Goal: Task Accomplishment & Management: Manage account settings

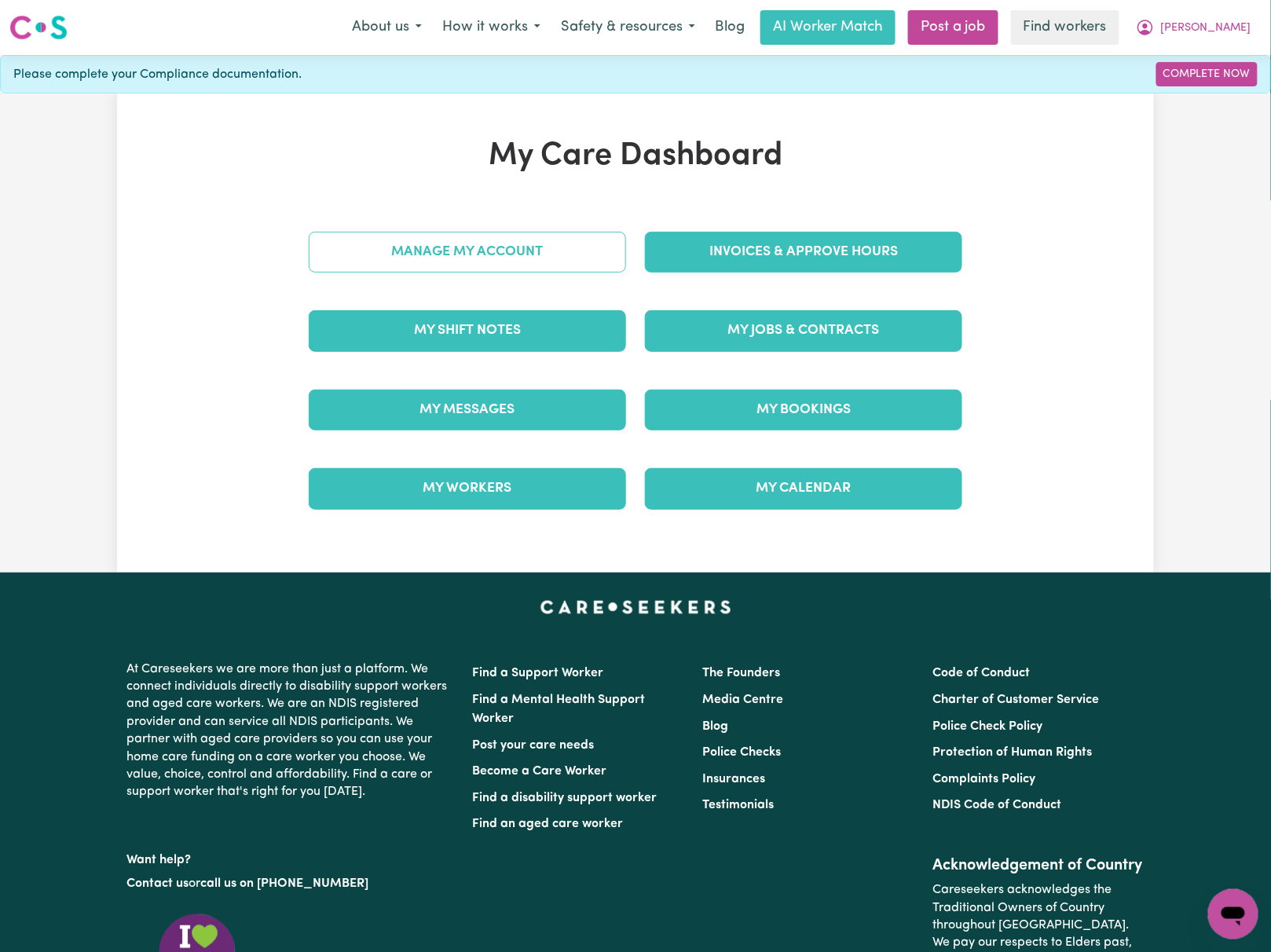
click at [606, 249] on link "Manage My Account" at bounding box center [467, 252] width 317 height 41
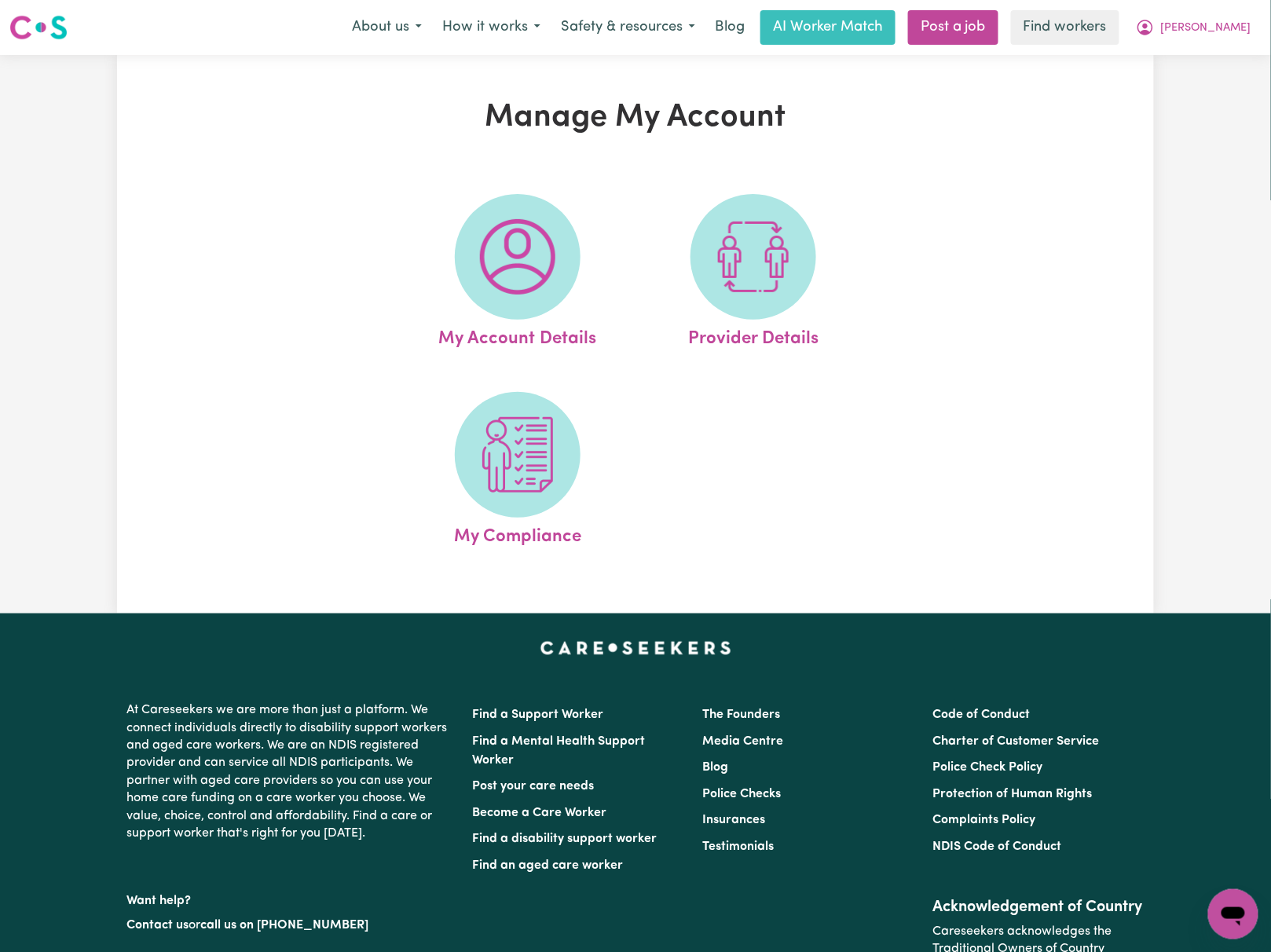
click at [731, 271] on img at bounding box center [753, 256] width 75 height 75
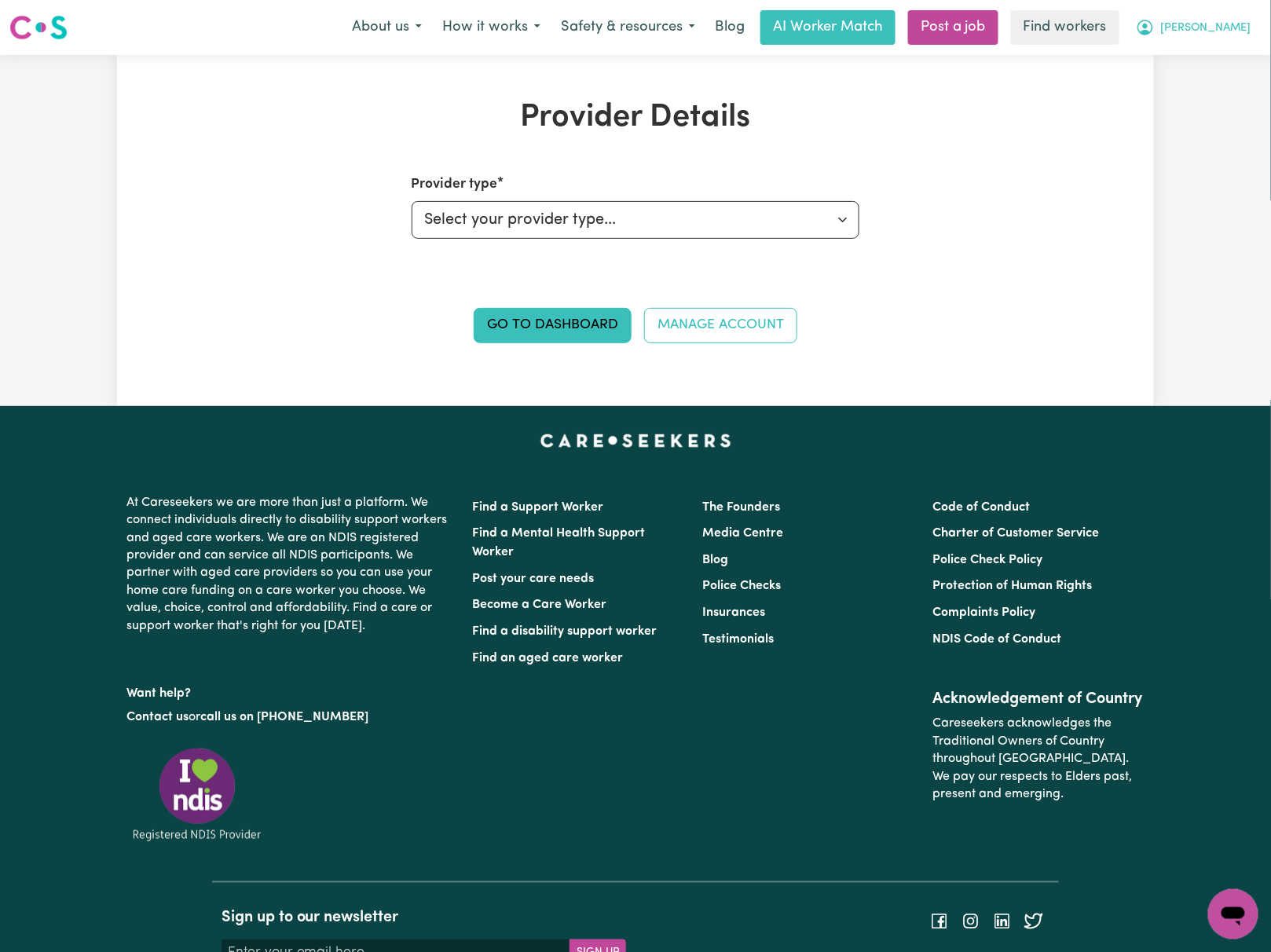
click at [1249, 16] on button "[PERSON_NAME]" at bounding box center [1193, 28] width 136 height 33
click at [1232, 54] on link "My Dashboard" at bounding box center [1199, 61] width 125 height 30
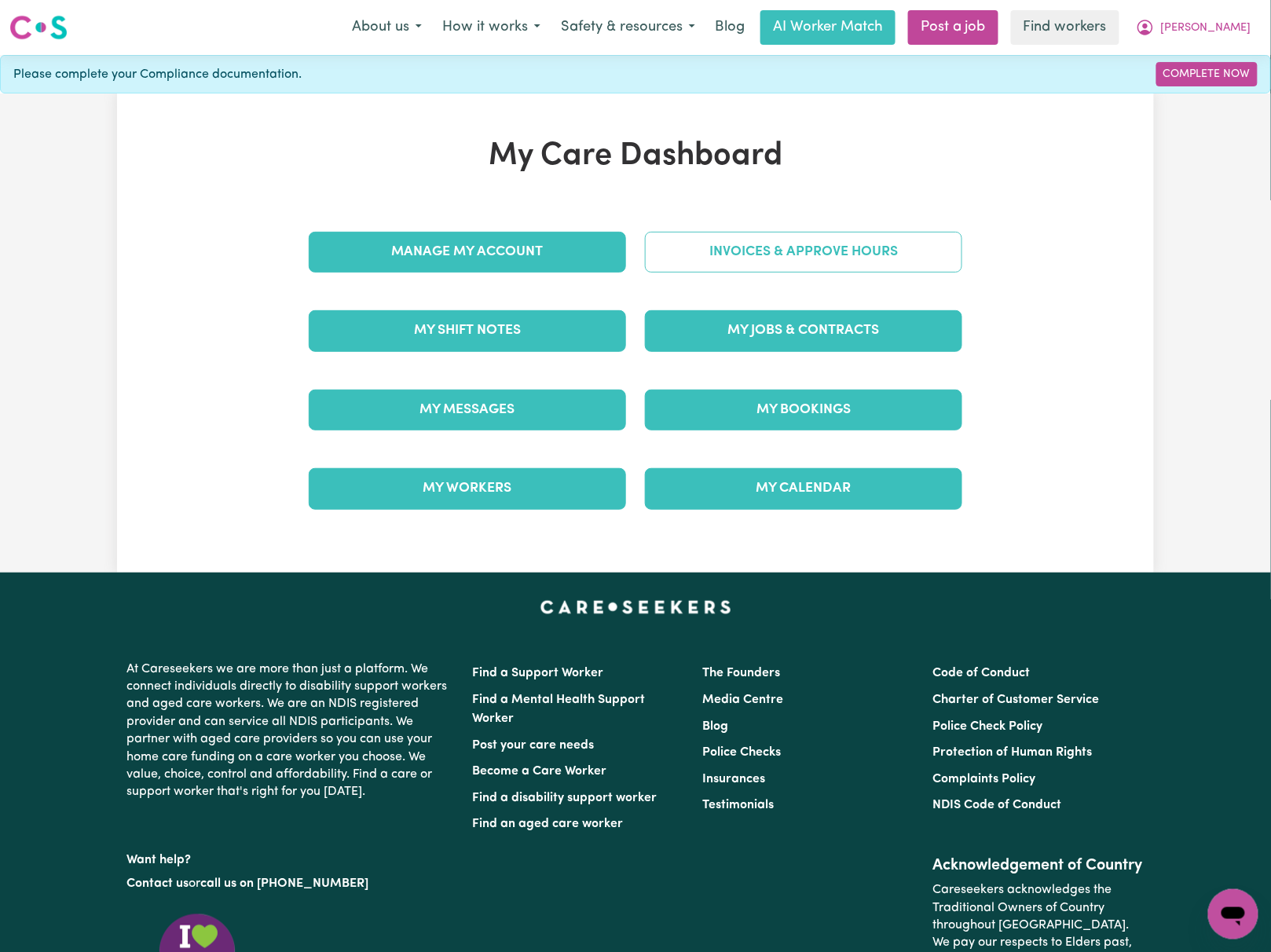
click at [802, 246] on link "Invoices & Approve Hours" at bounding box center [803, 252] width 317 height 41
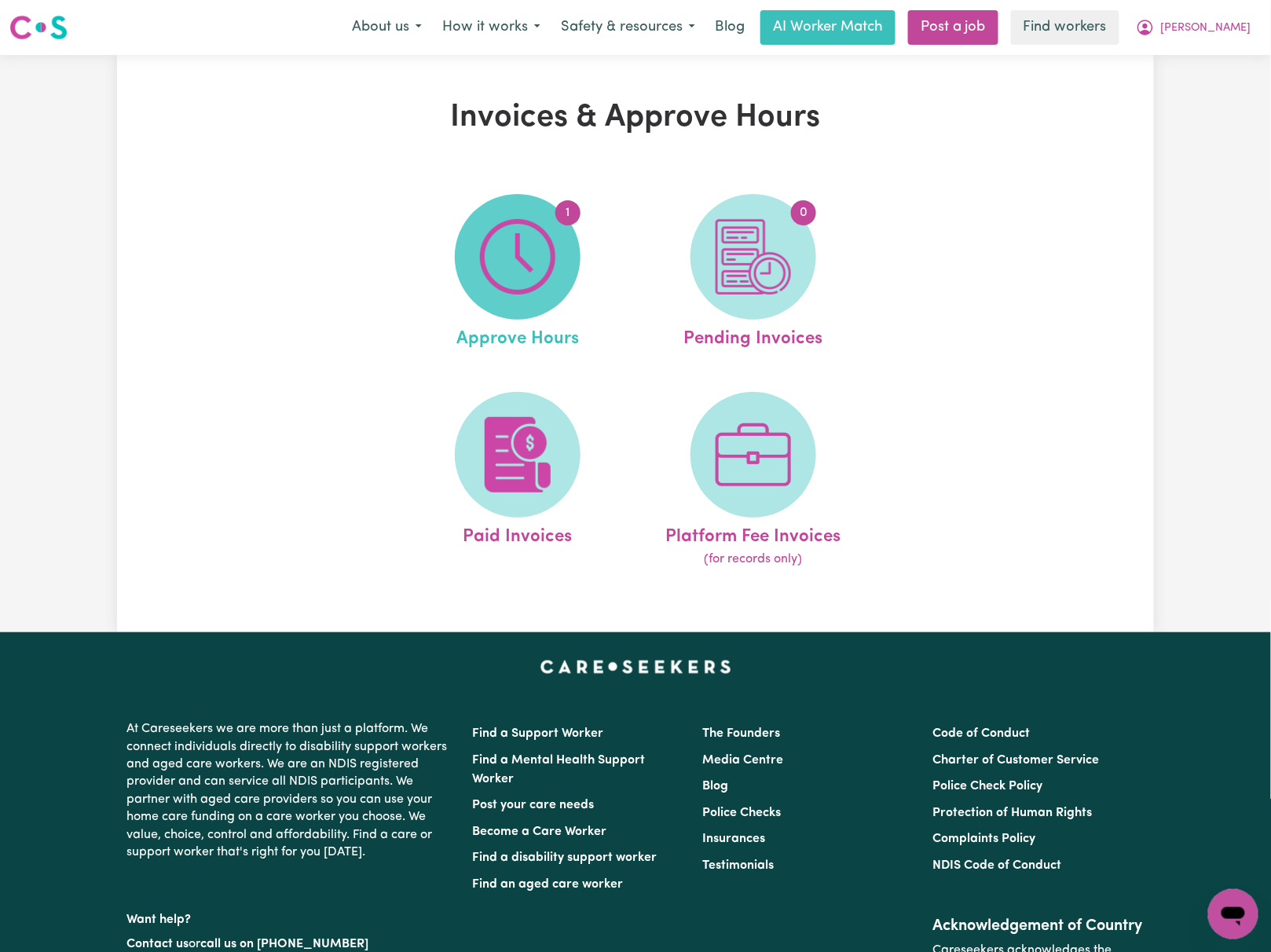
click at [561, 262] on span "1" at bounding box center [517, 256] width 125 height 125
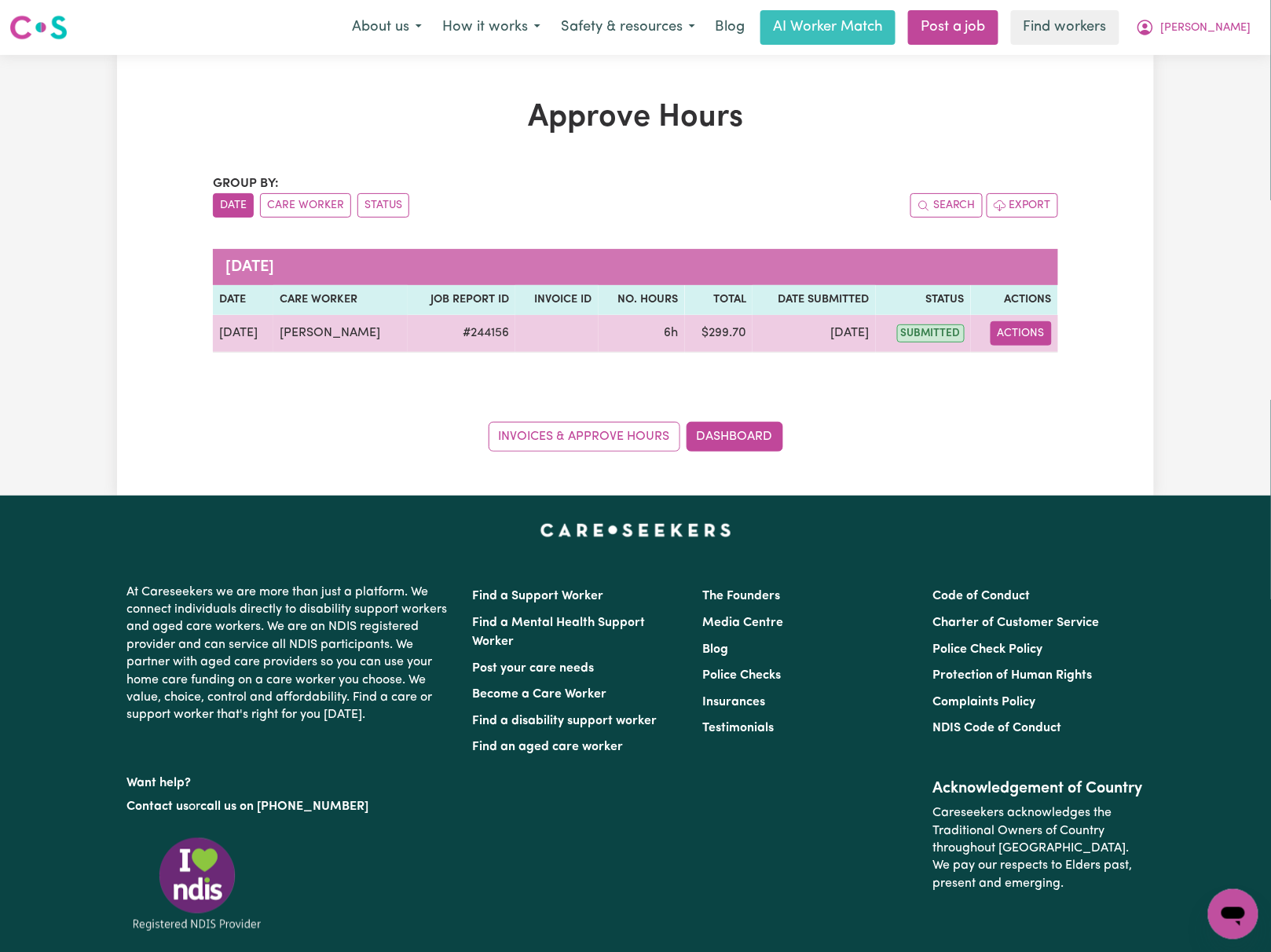
click at [1013, 330] on button "Actions" at bounding box center [1021, 334] width 61 height 24
click at [1051, 367] on link "View Job Report" at bounding box center [1060, 370] width 134 height 31
select select "pm"
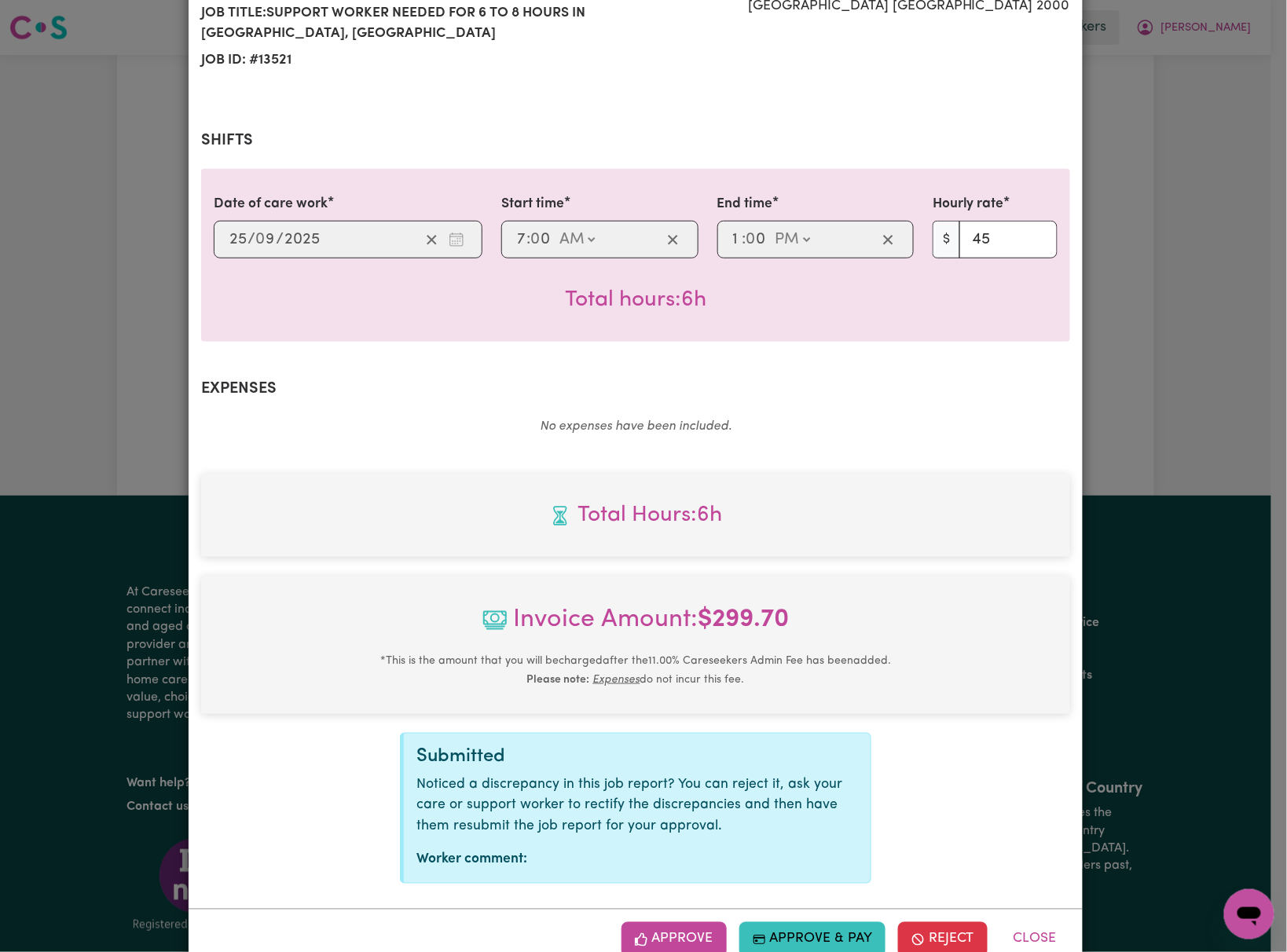
scroll to position [283, 0]
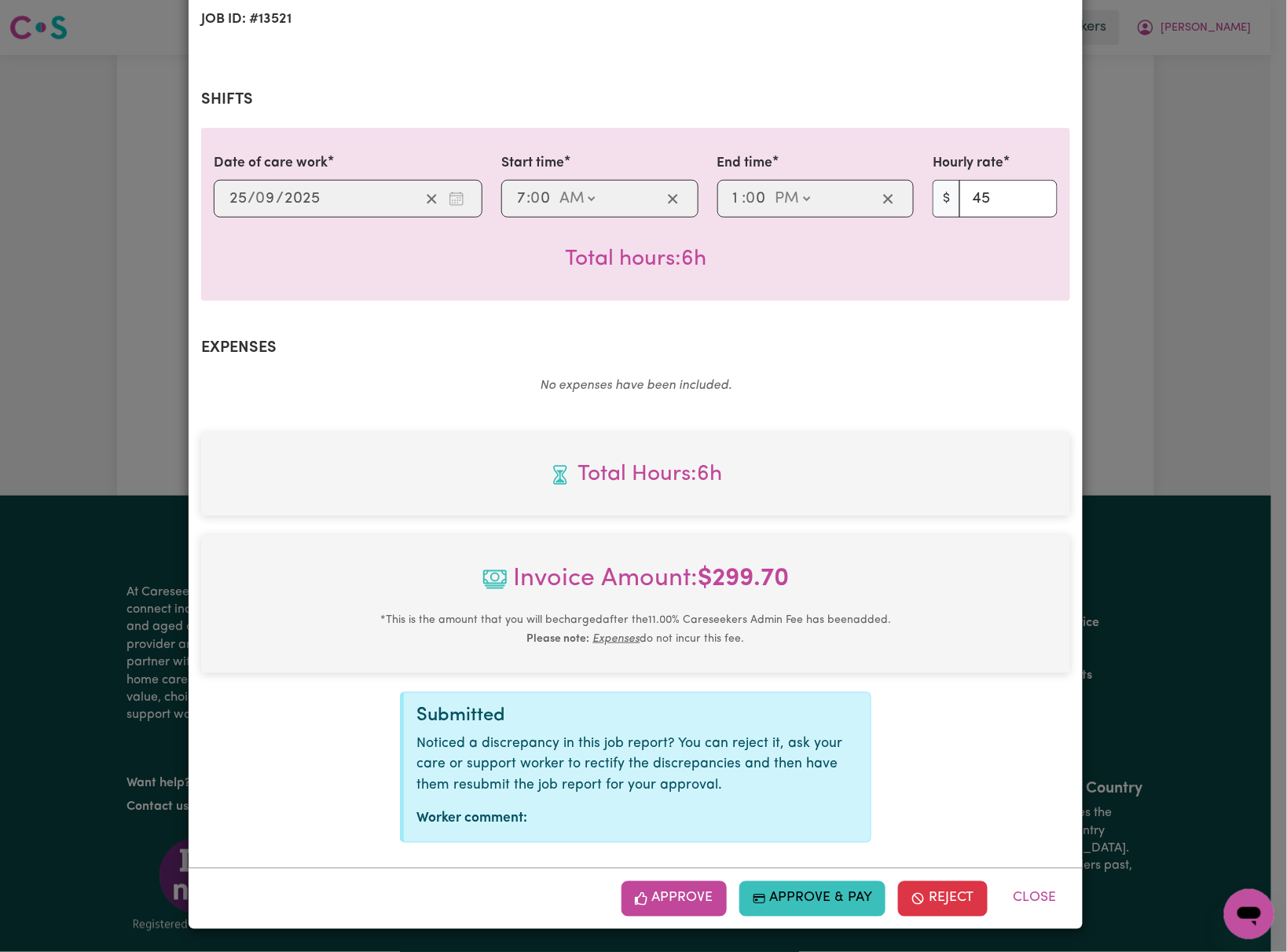
click at [683, 917] on div "Approve Approve & Pay Reject Close" at bounding box center [636, 898] width 894 height 61
click at [690, 905] on button "Approve" at bounding box center [675, 898] width 106 height 35
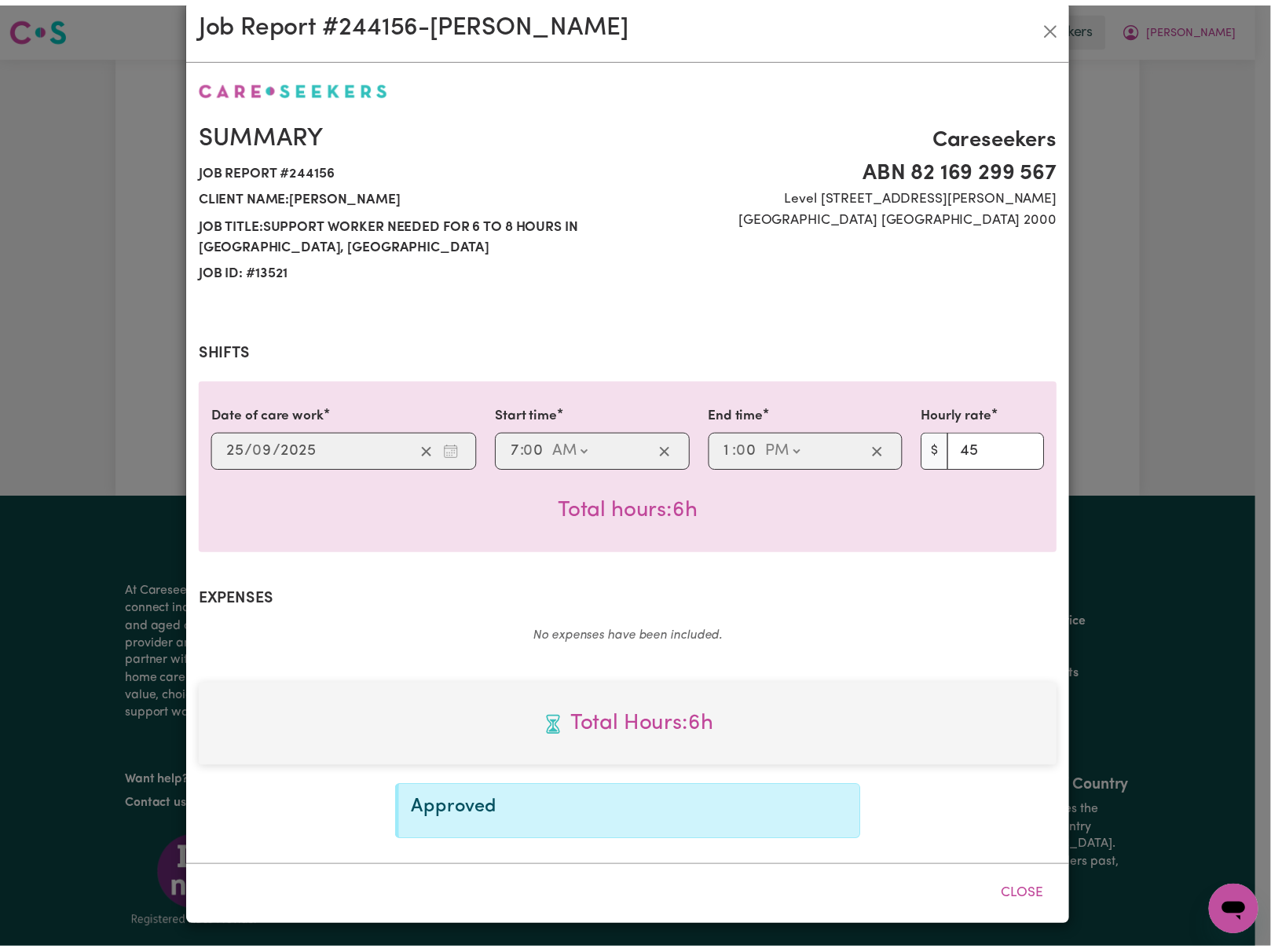
scroll to position [29, 0]
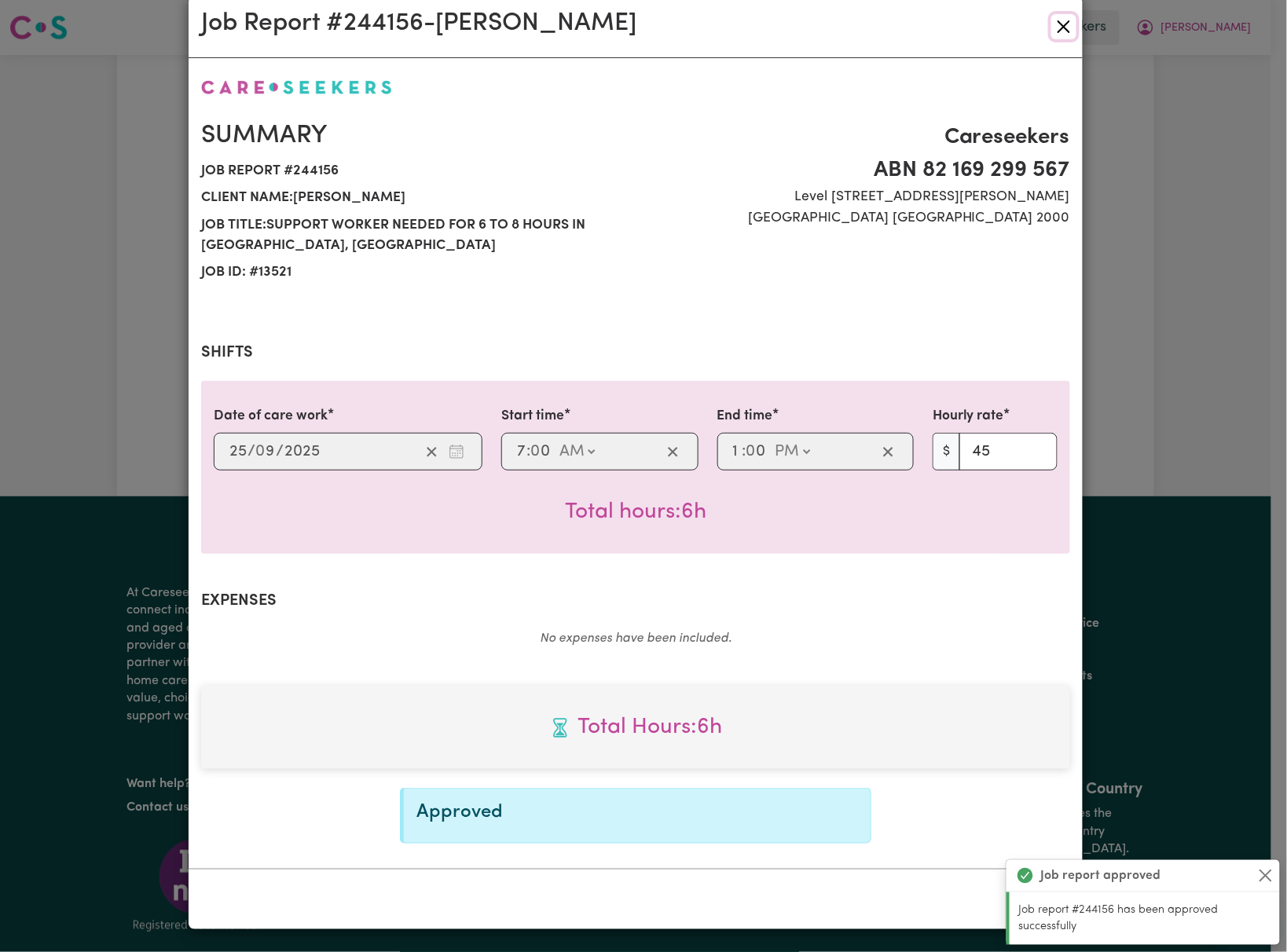
click at [1062, 20] on button "Close" at bounding box center [1064, 26] width 25 height 25
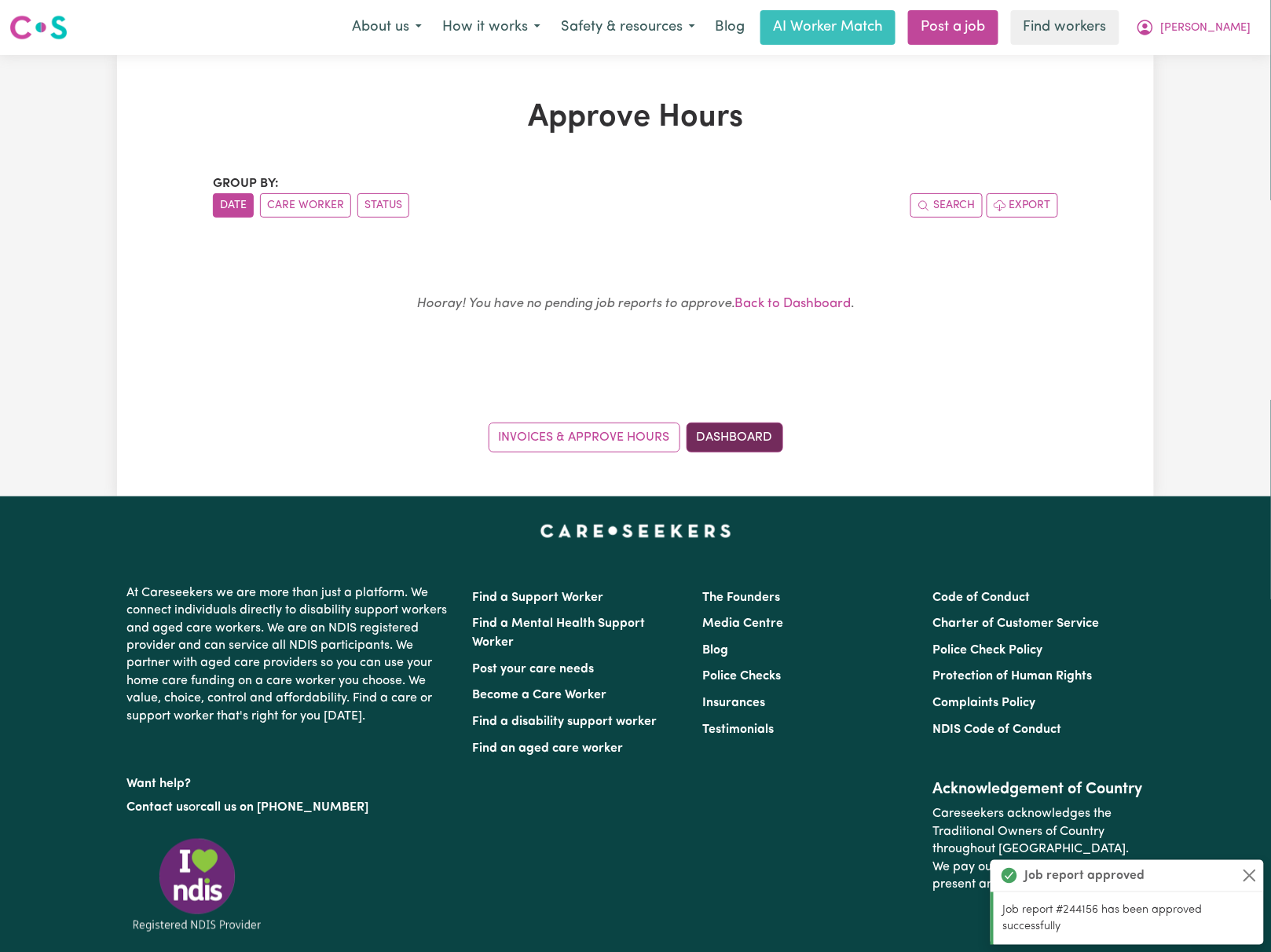
click at [744, 427] on link "Dashboard" at bounding box center [735, 438] width 97 height 30
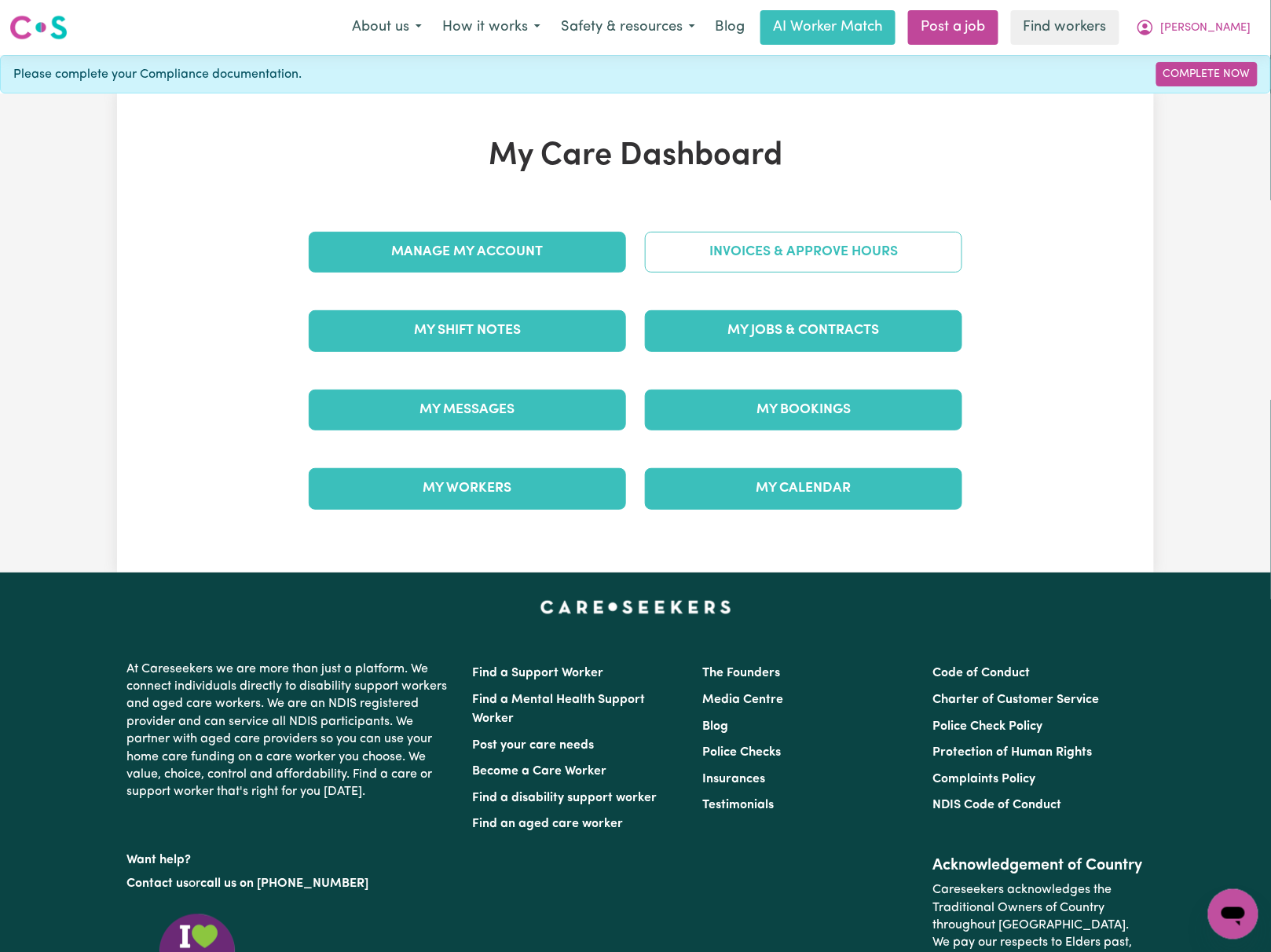
click at [846, 259] on link "Invoices & Approve Hours" at bounding box center [803, 252] width 317 height 41
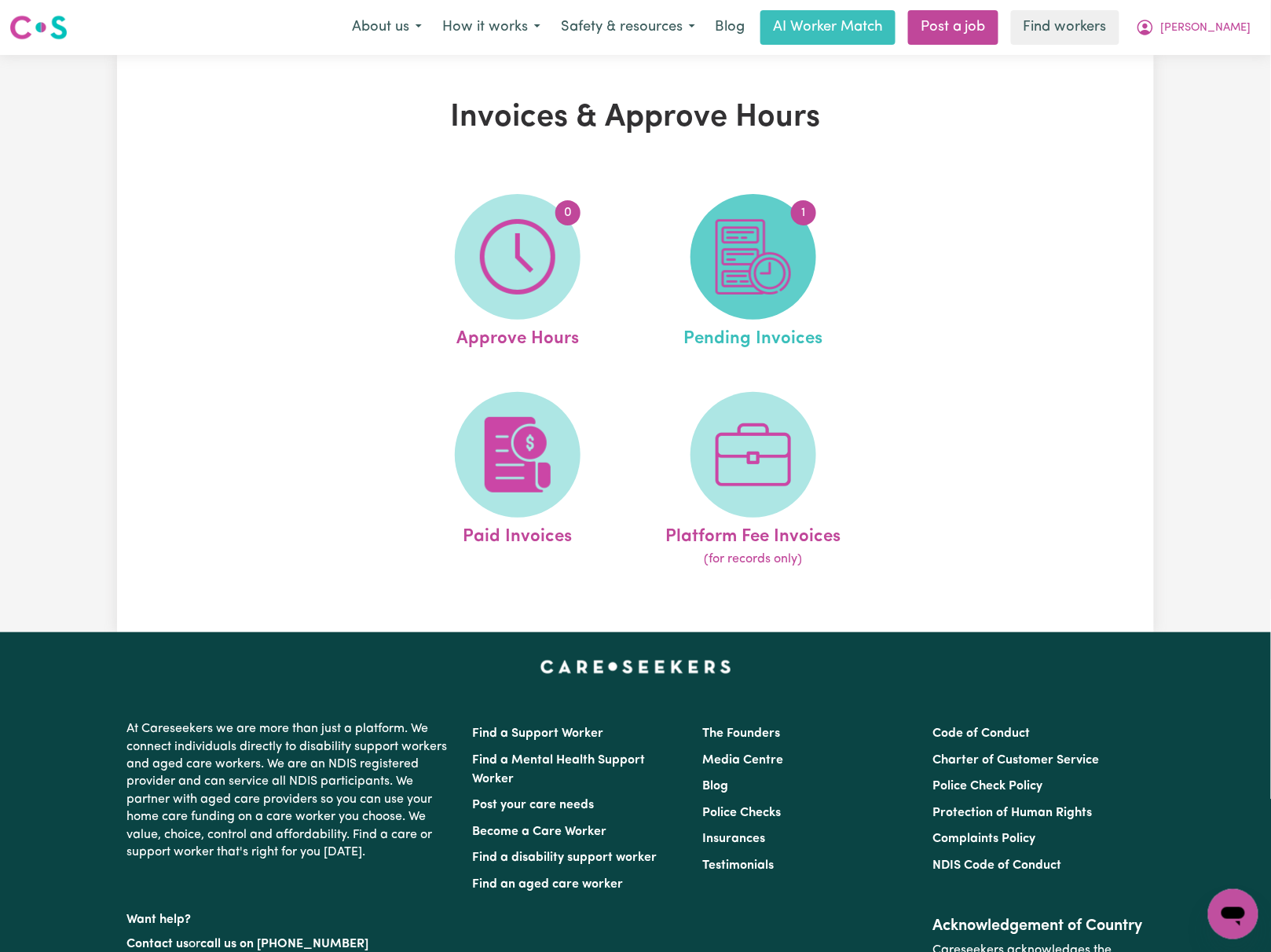
click at [732, 217] on span "1" at bounding box center [753, 256] width 125 height 125
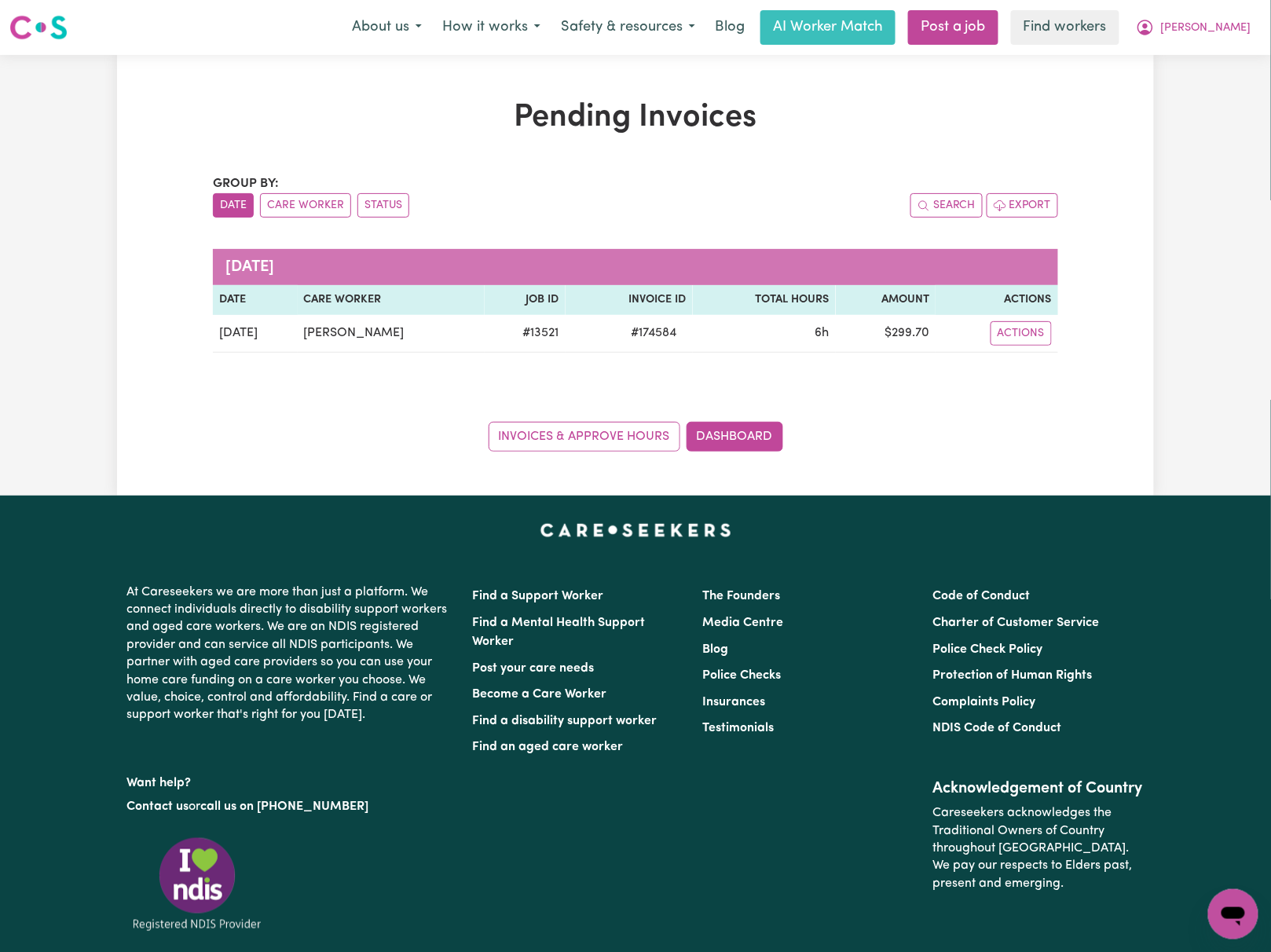
drag, startPoint x: 407, startPoint y: 418, endPoint x: 980, endPoint y: 406, distance: 573.1
click at [412, 421] on div "Invoices & Approve Hours Dashboard" at bounding box center [636, 427] width 846 height 48
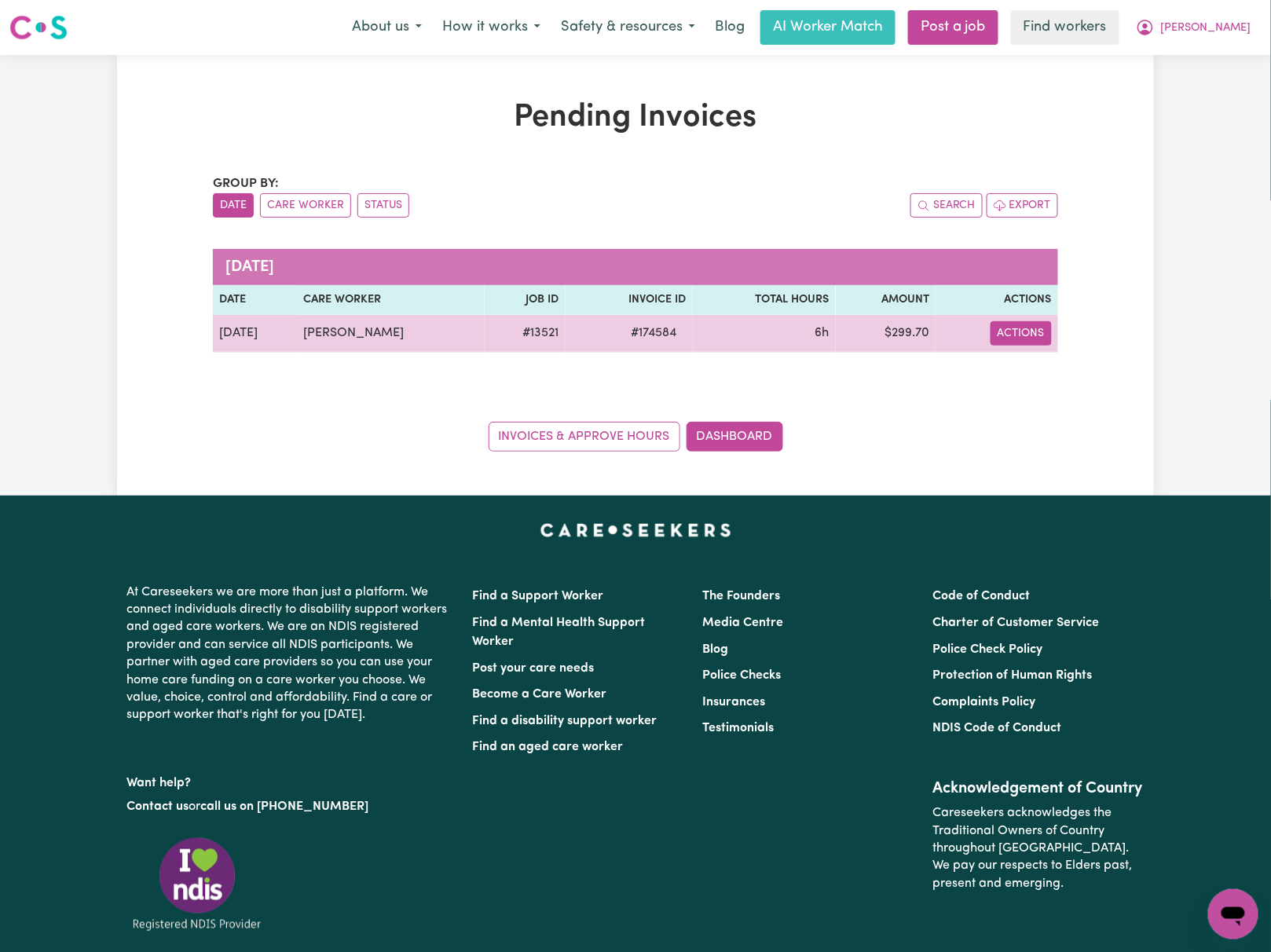
click at [1019, 340] on button "Actions" at bounding box center [1021, 334] width 61 height 24
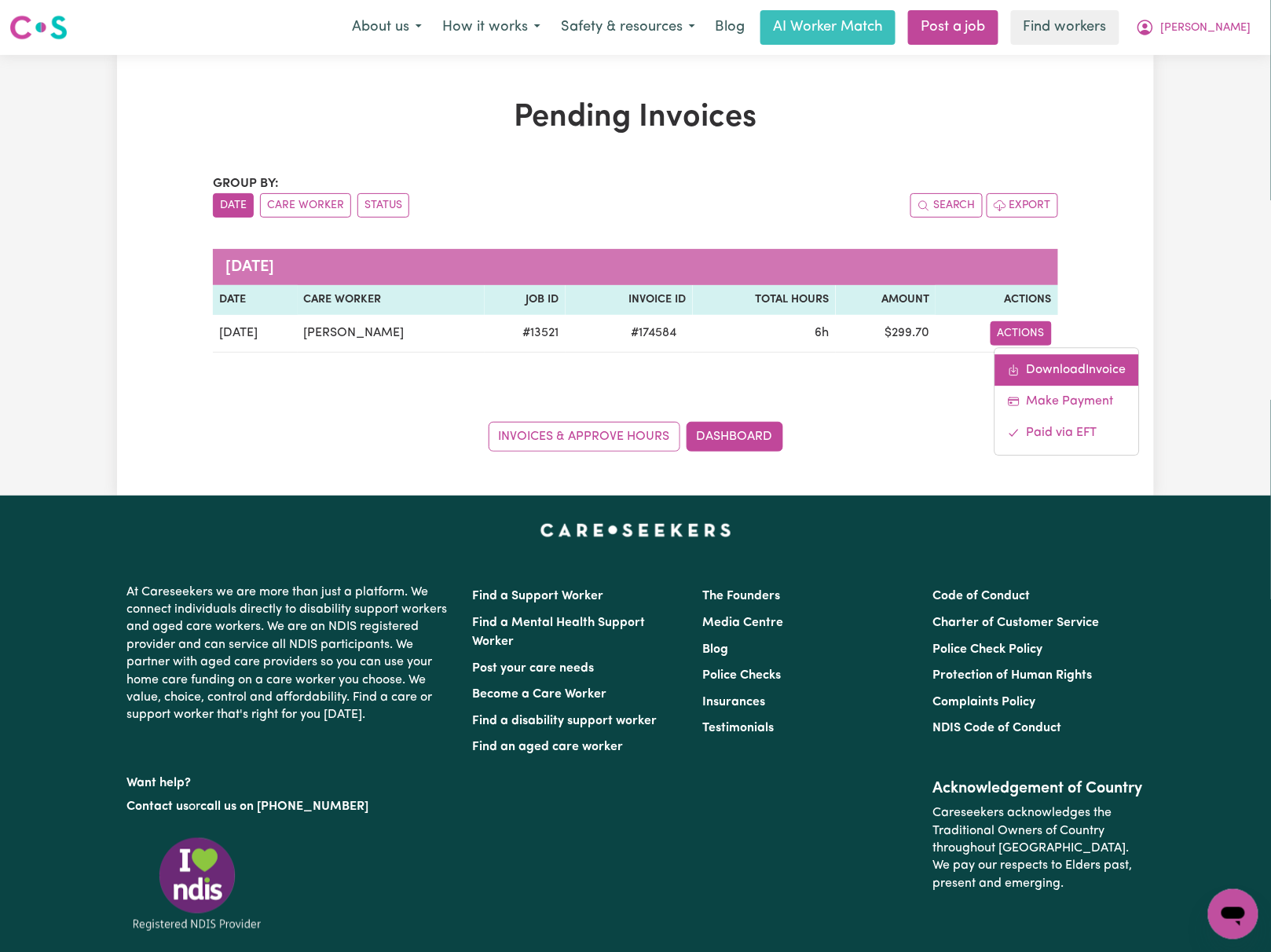
click at [1027, 374] on link "Download Invoice" at bounding box center [1067, 370] width 144 height 31
click at [1235, 23] on span "[PERSON_NAME]" at bounding box center [1206, 29] width 90 height 17
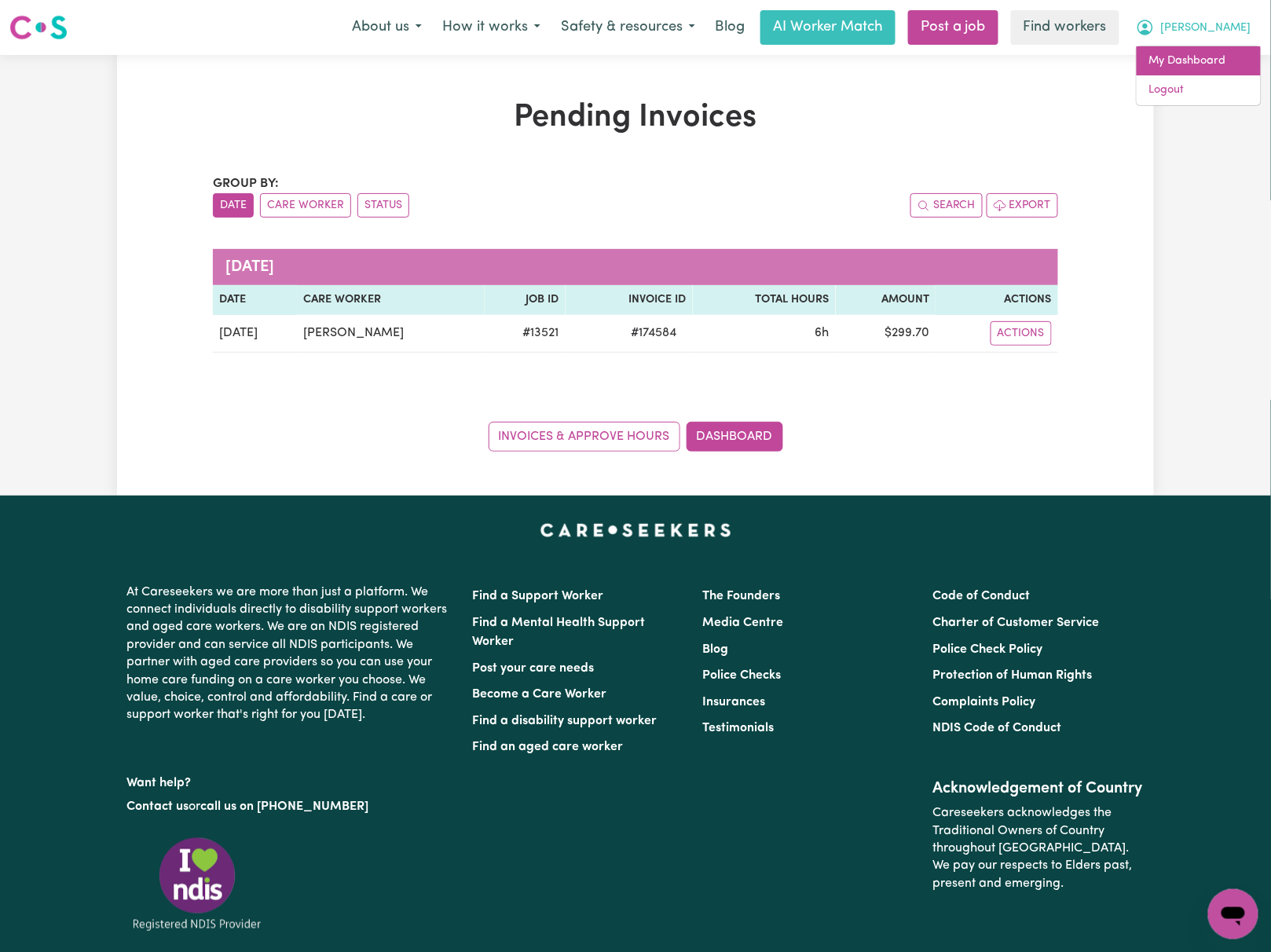
click at [1217, 71] on link "My Dashboard" at bounding box center [1199, 61] width 125 height 30
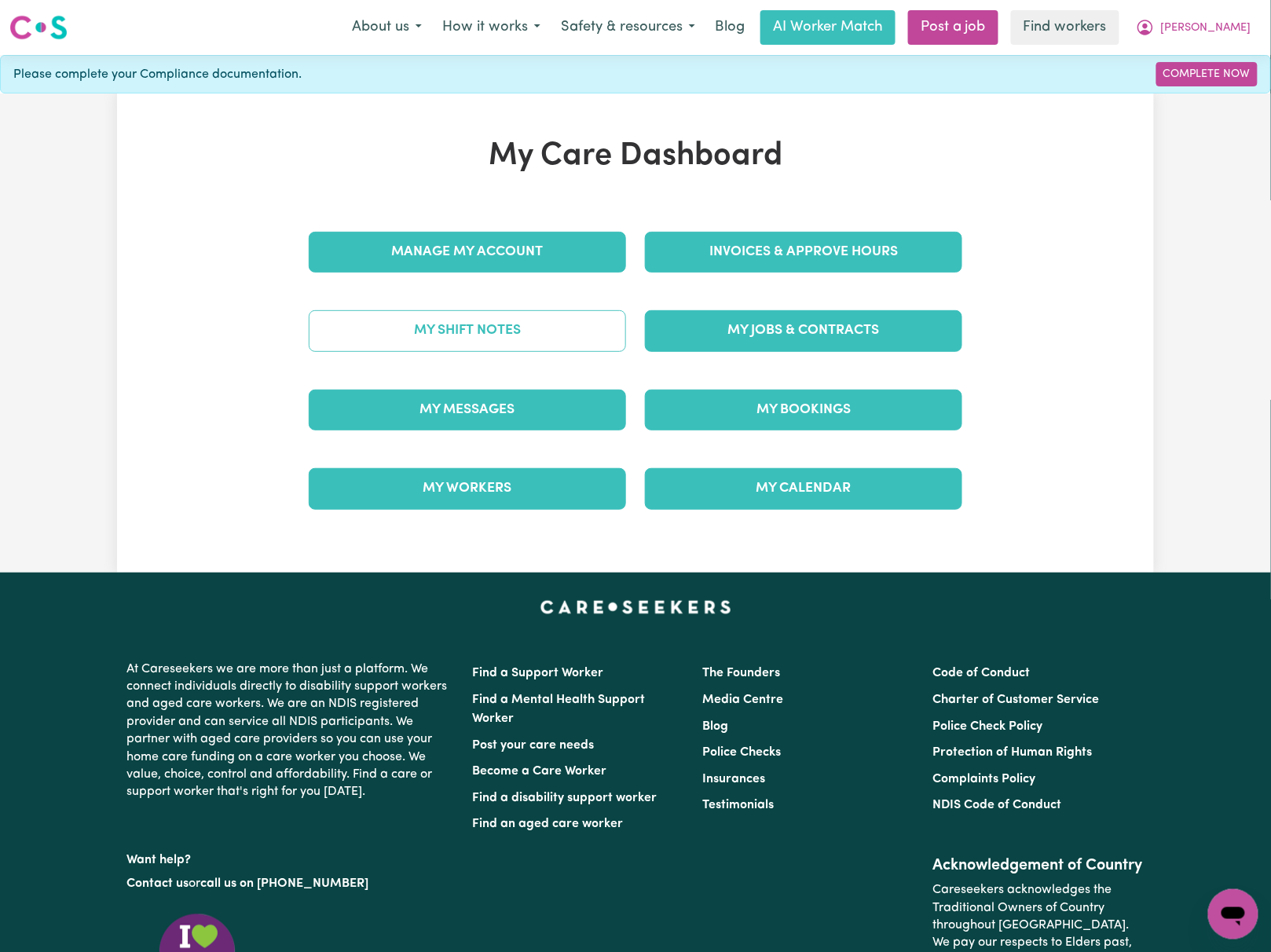
click at [573, 336] on link "My Shift Notes" at bounding box center [467, 330] width 317 height 41
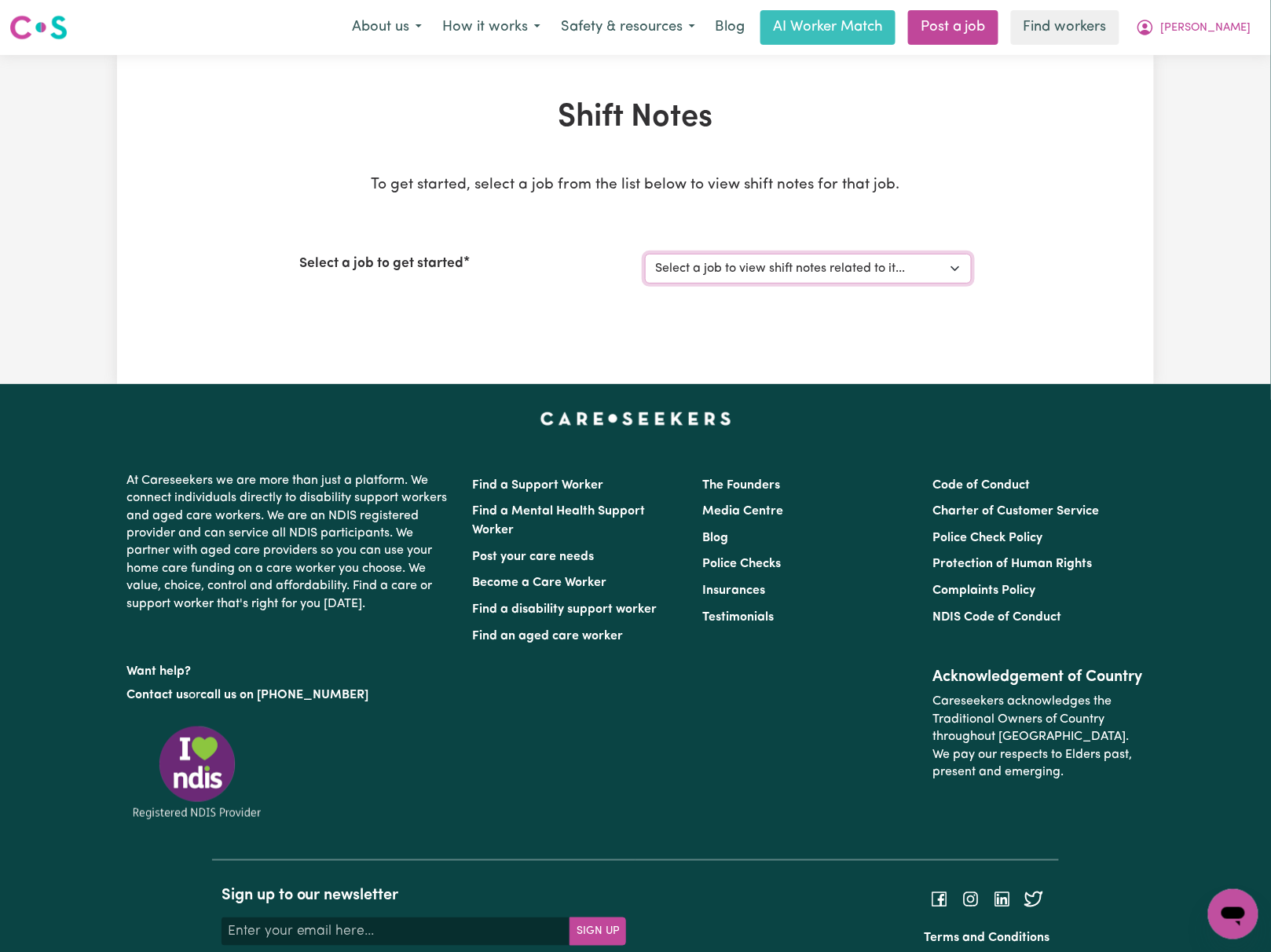
click at [692, 265] on select "Select a job to view shift notes related to it... Registered Nurse Support Work…" at bounding box center [808, 268] width 327 height 30
click at [645, 253] on select "Select a job to view shift notes related to it... Registered Nurse Support Work…" at bounding box center [808, 268] width 327 height 30
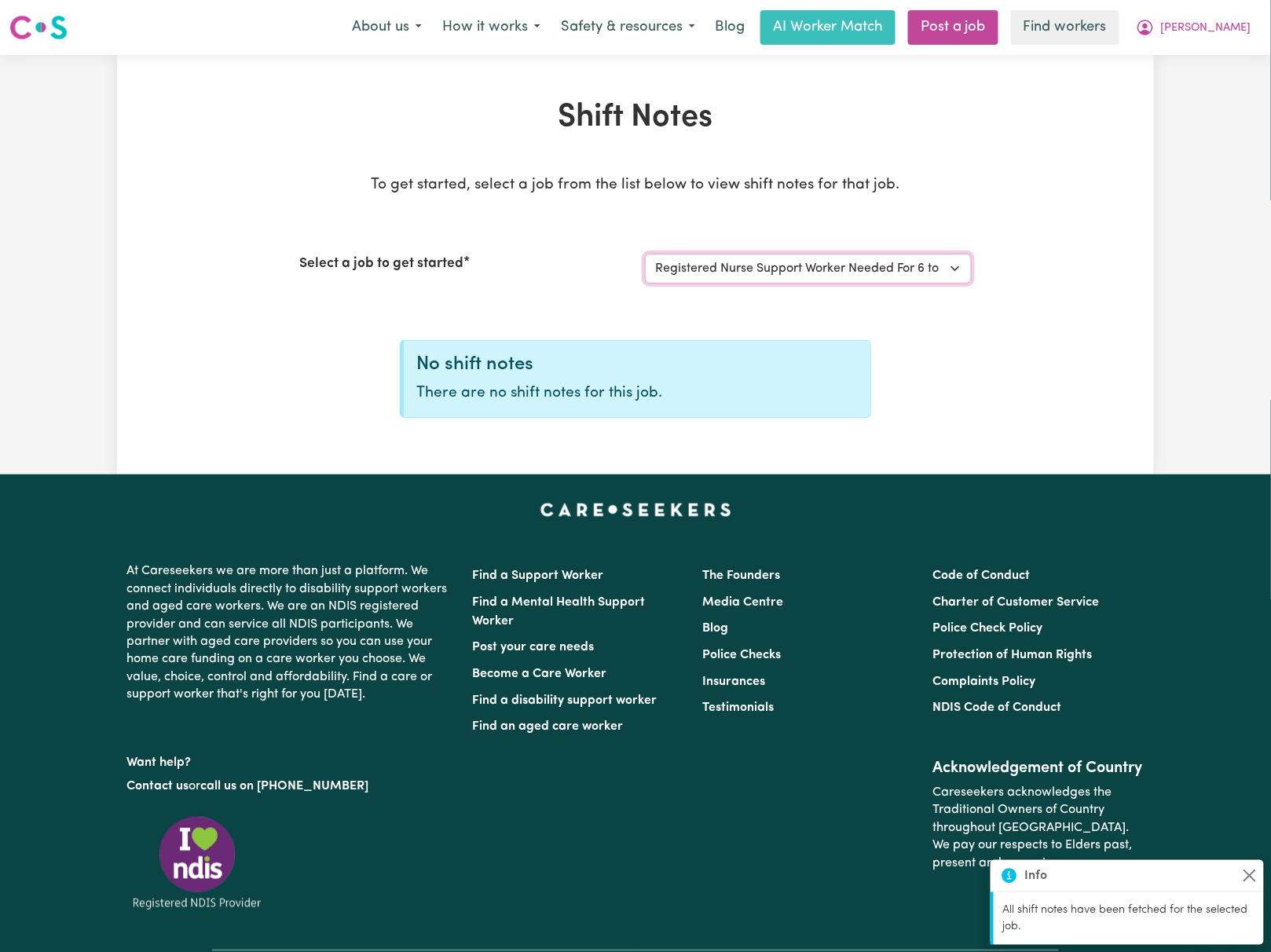
click at [796, 265] on select "Select a job to view shift notes related to it... Registered Nurse Support Work…" at bounding box center [808, 268] width 327 height 30
select select "13521"
click at [645, 253] on select "Select a job to view shift notes related to it... Registered Nurse Support Work…" at bounding box center [808, 268] width 327 height 30
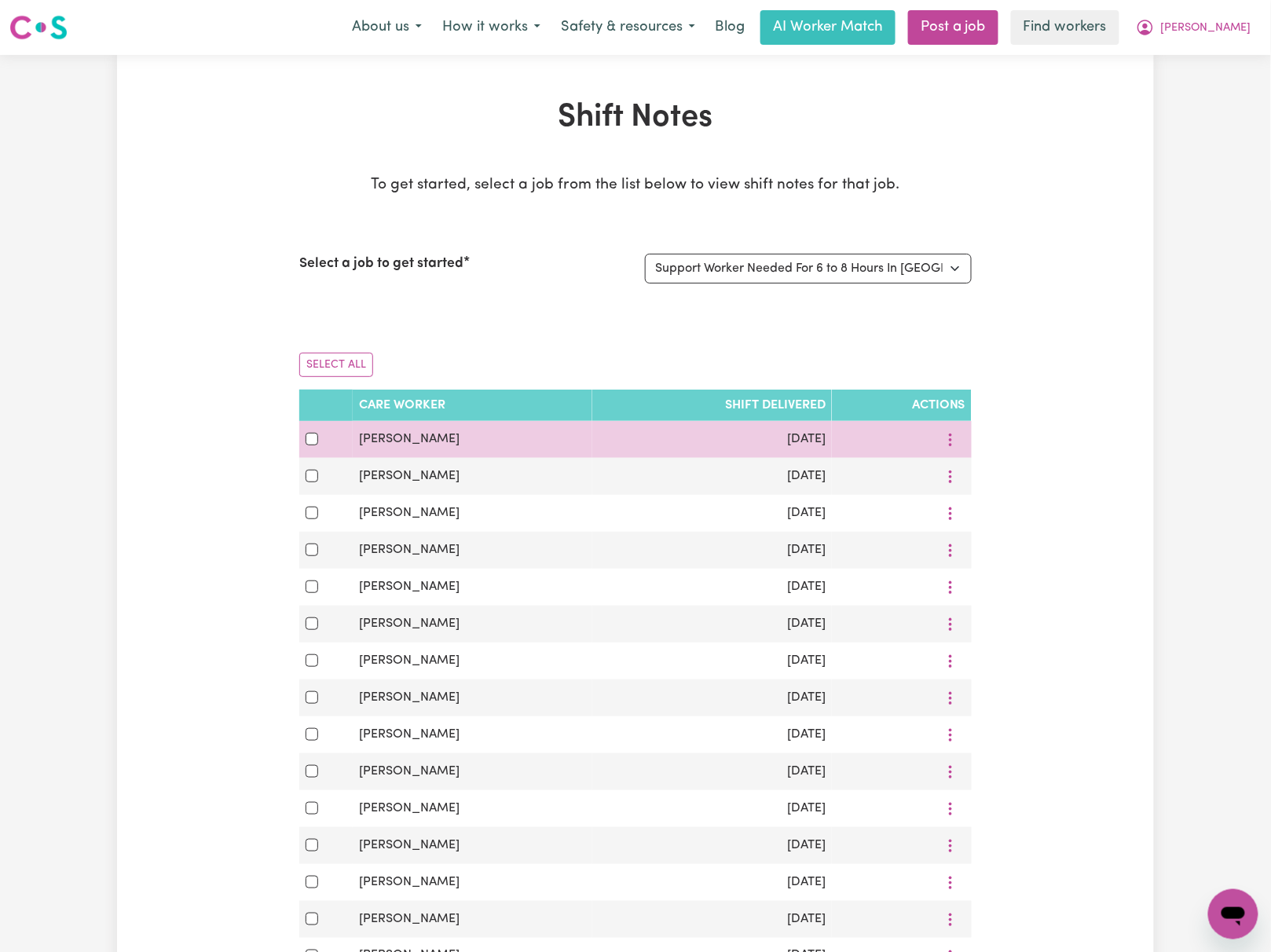
drag, startPoint x: 303, startPoint y: 442, endPoint x: 331, endPoint y: 444, distance: 28.1
click at [305, 442] on td at bounding box center [326, 439] width 54 height 37
click at [310, 441] on input "checkbox" at bounding box center [311, 439] width 13 height 13
checkbox input "true"
drag, startPoint x: 356, startPoint y: 444, endPoint x: 846, endPoint y: 441, distance: 490.0
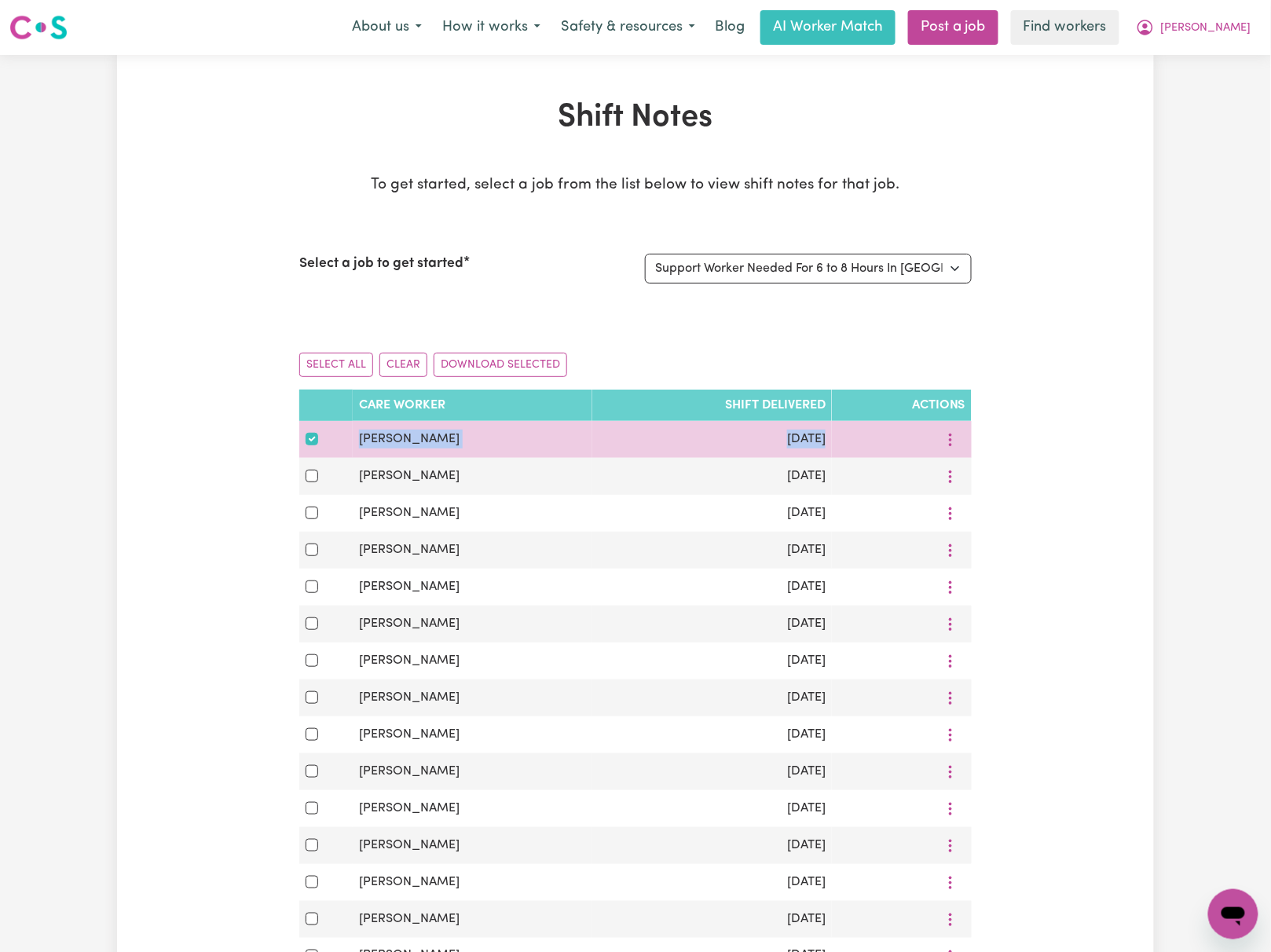
click at [846, 441] on tr "[PERSON_NAME] [DATE]" at bounding box center [636, 439] width 673 height 37
copy tr "[PERSON_NAME] [DATE]"
click at [949, 434] on icon "More options" at bounding box center [950, 440] width 16 height 16
click at [958, 513] on icon at bounding box center [961, 509] width 13 height 13
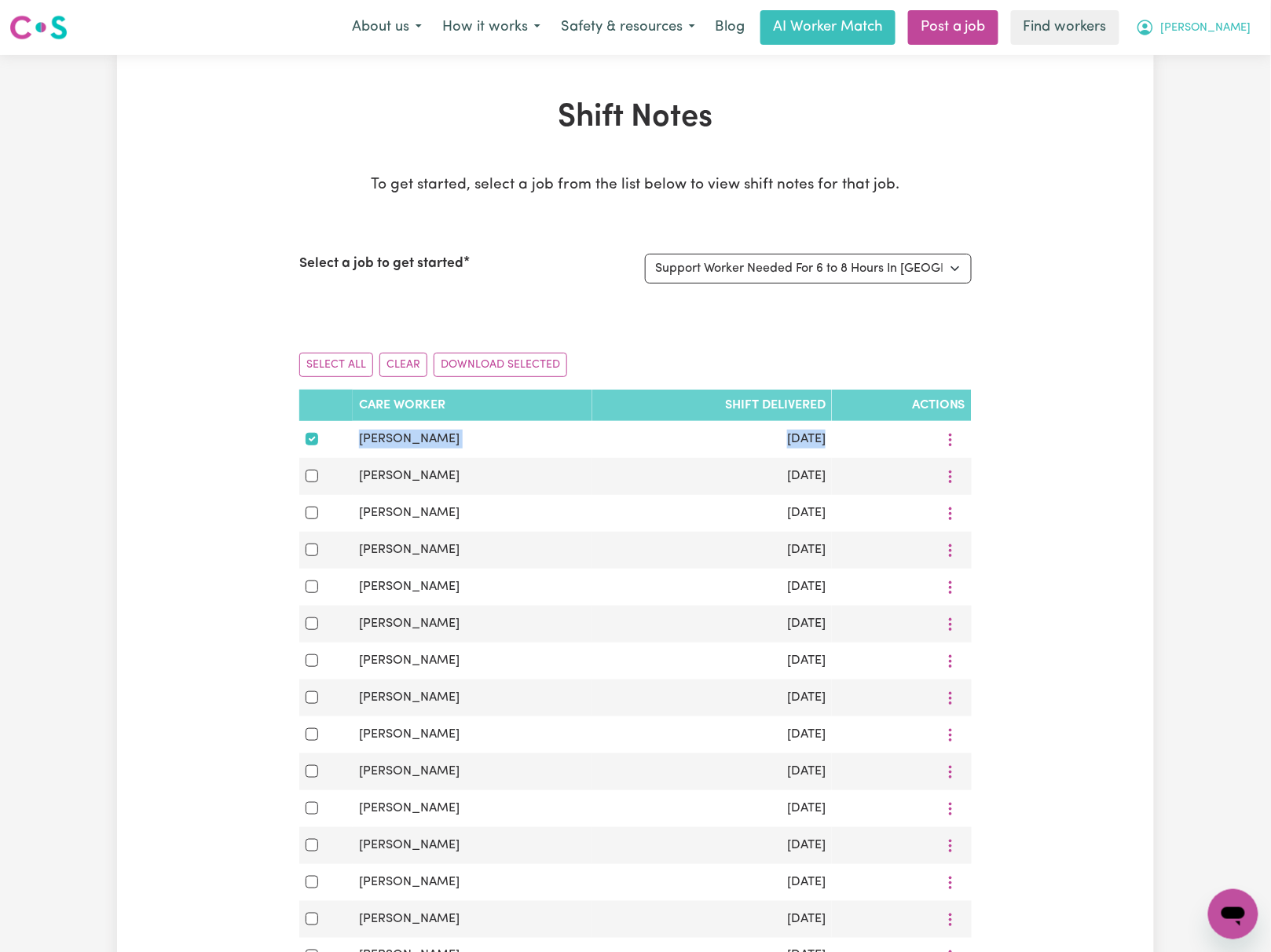
click at [1221, 29] on button "[PERSON_NAME]" at bounding box center [1193, 28] width 136 height 33
click at [1208, 96] on link "Logout" at bounding box center [1199, 90] width 125 height 30
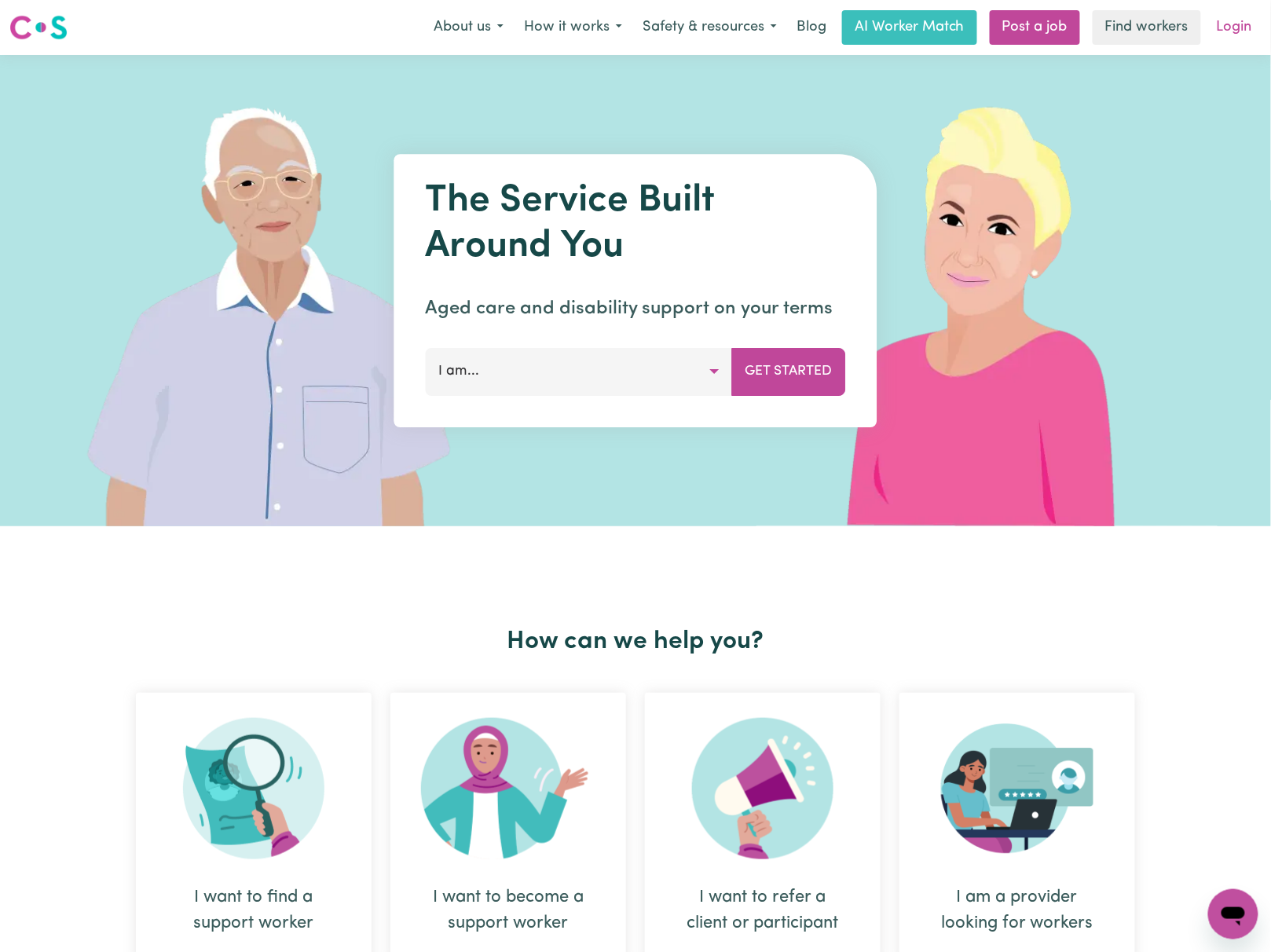
click at [1224, 31] on link "Login" at bounding box center [1235, 28] width 54 height 35
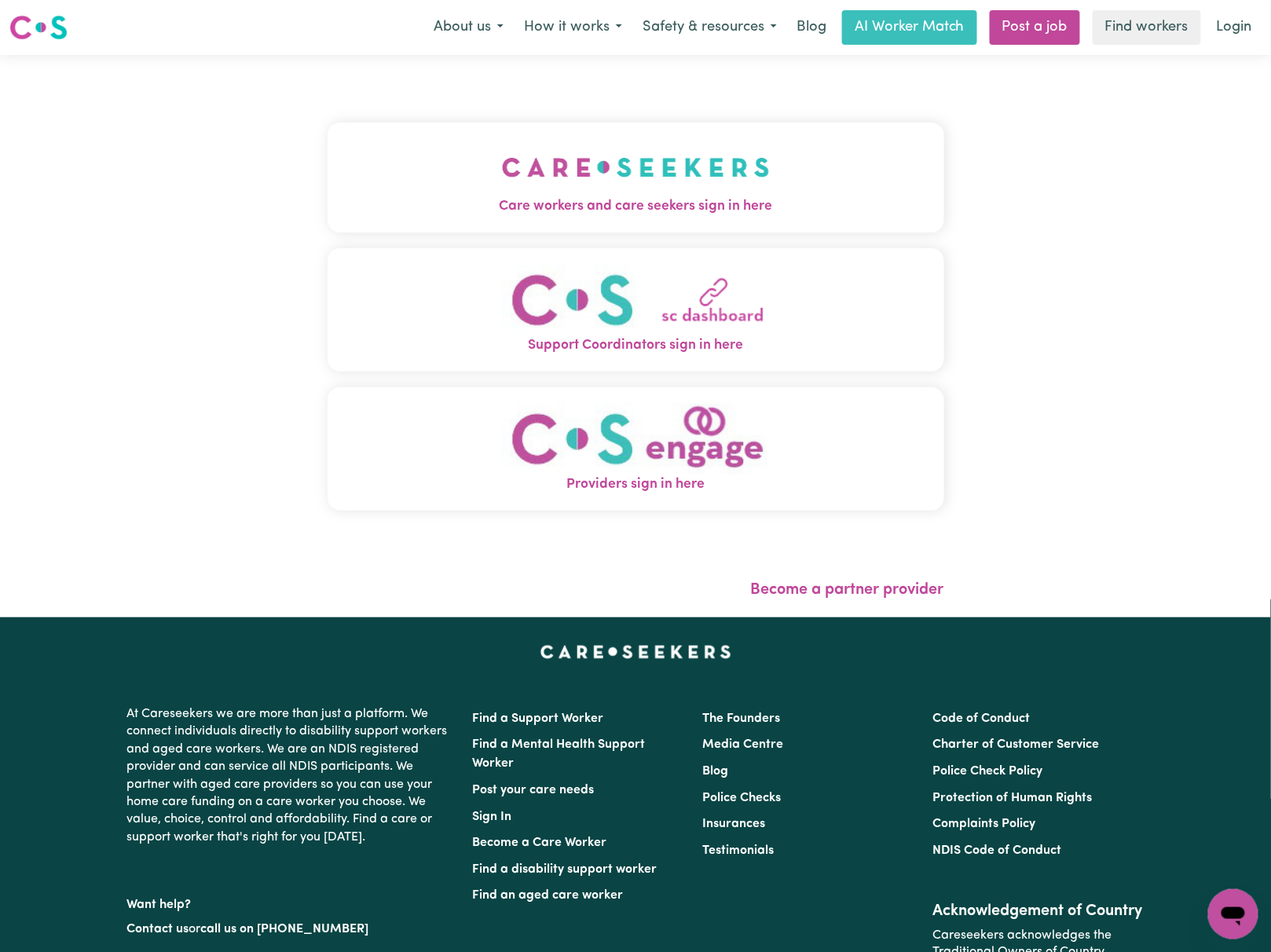
click at [502, 151] on img "Care workers and care seekers sign in here" at bounding box center [636, 167] width 268 height 58
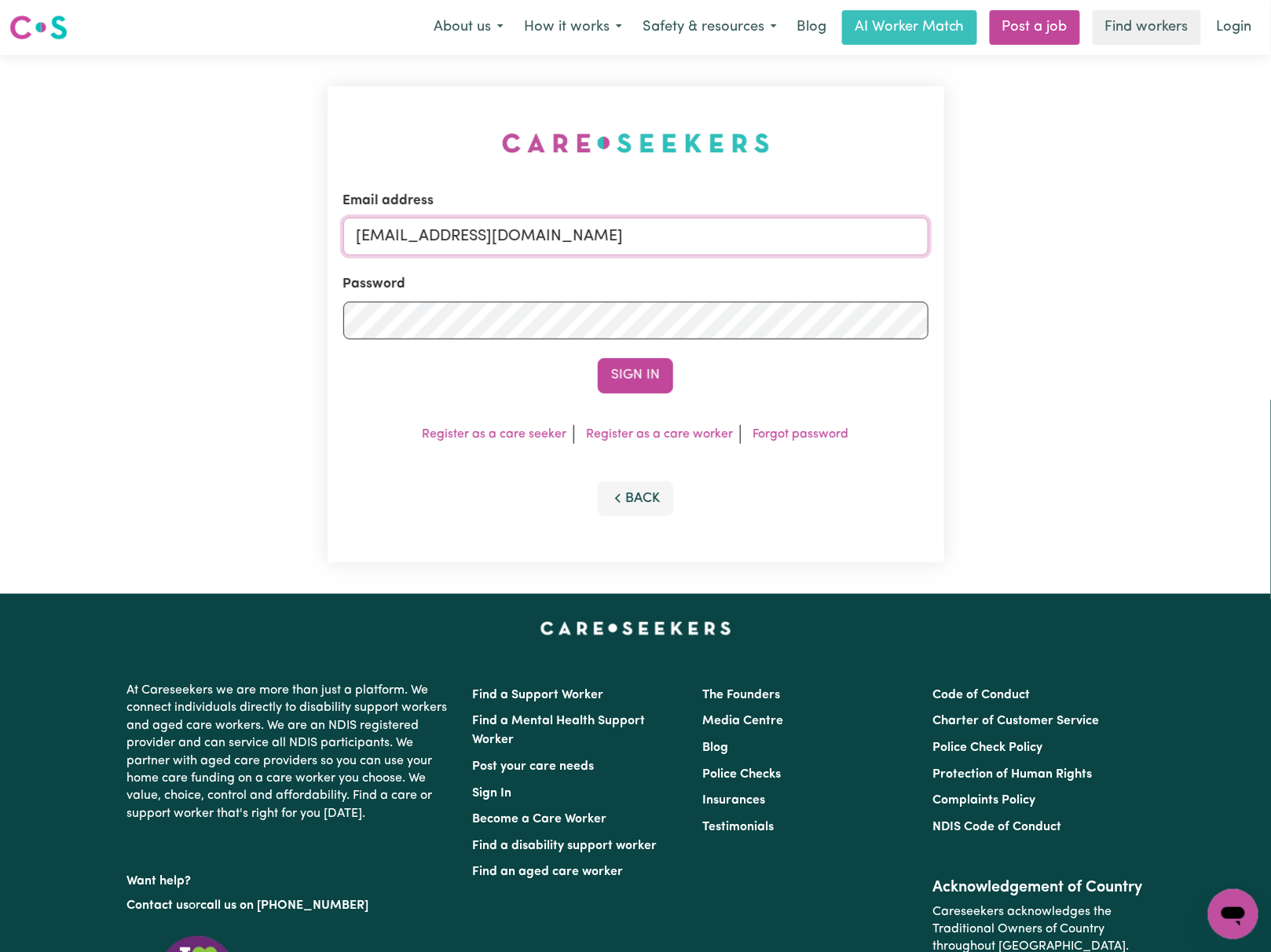
drag, startPoint x: 404, startPoint y: 234, endPoint x: 431, endPoint y: 244, distance: 28.8
click at [404, 234] on input "[EMAIL_ADDRESS][DOMAIN_NAME]" at bounding box center [636, 237] width 585 height 38
drag, startPoint x: 687, startPoint y: 239, endPoint x: 922, endPoint y: 239, distance: 235.0
click at [922, 239] on input "[EMAIL_ADDRESS][DOMAIN_NAME]" at bounding box center [636, 237] width 585 height 38
type input "[EMAIL_ADDRESS][DOMAIN_NAME]"
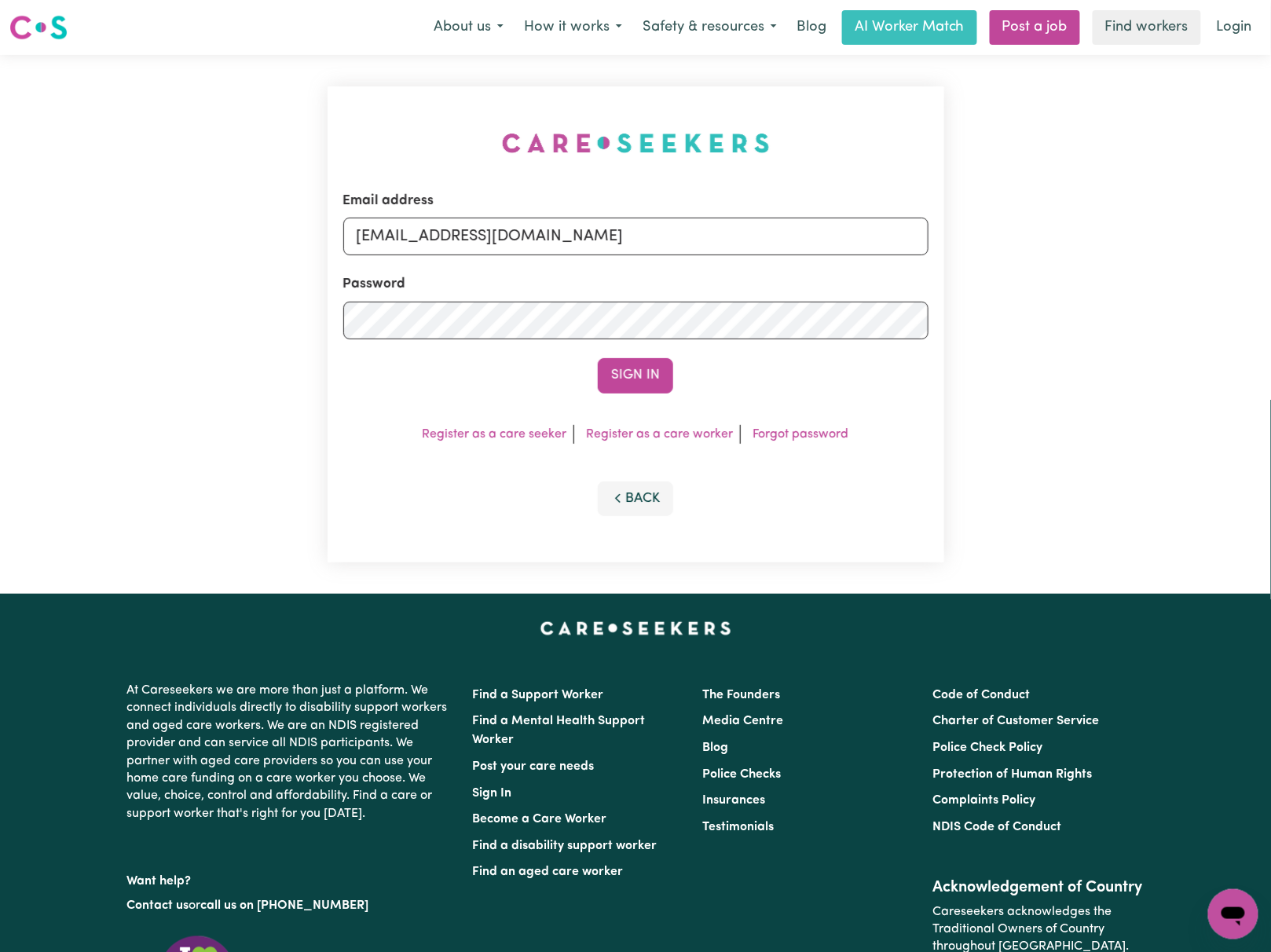
click at [597, 358] on button "Sign In" at bounding box center [635, 375] width 75 height 35
